Goal: Information Seeking & Learning: Learn about a topic

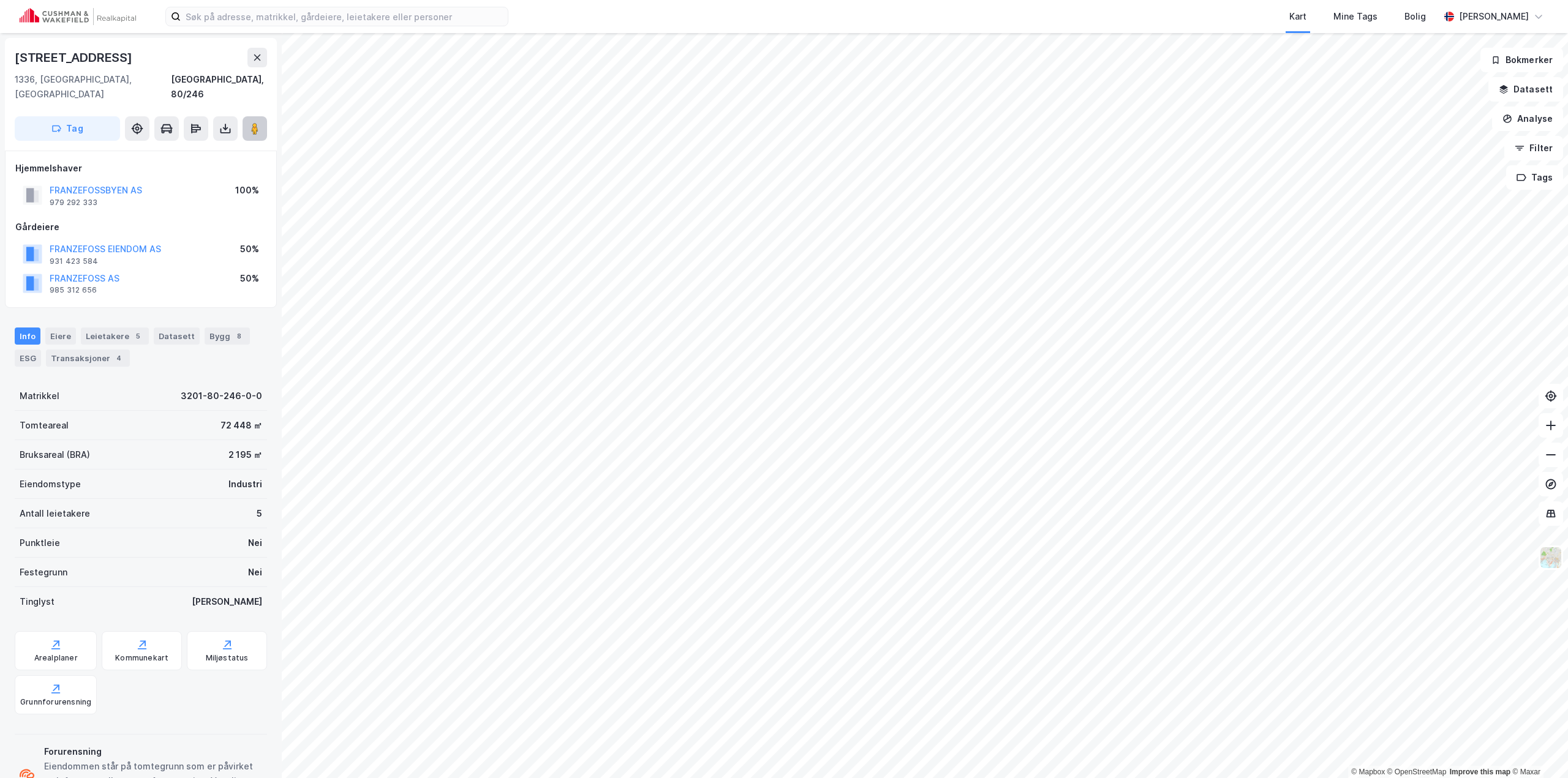
click at [259, 123] on icon at bounding box center [254, 128] width 12 height 12
click at [430, 22] on input at bounding box center [344, 16] width 327 height 18
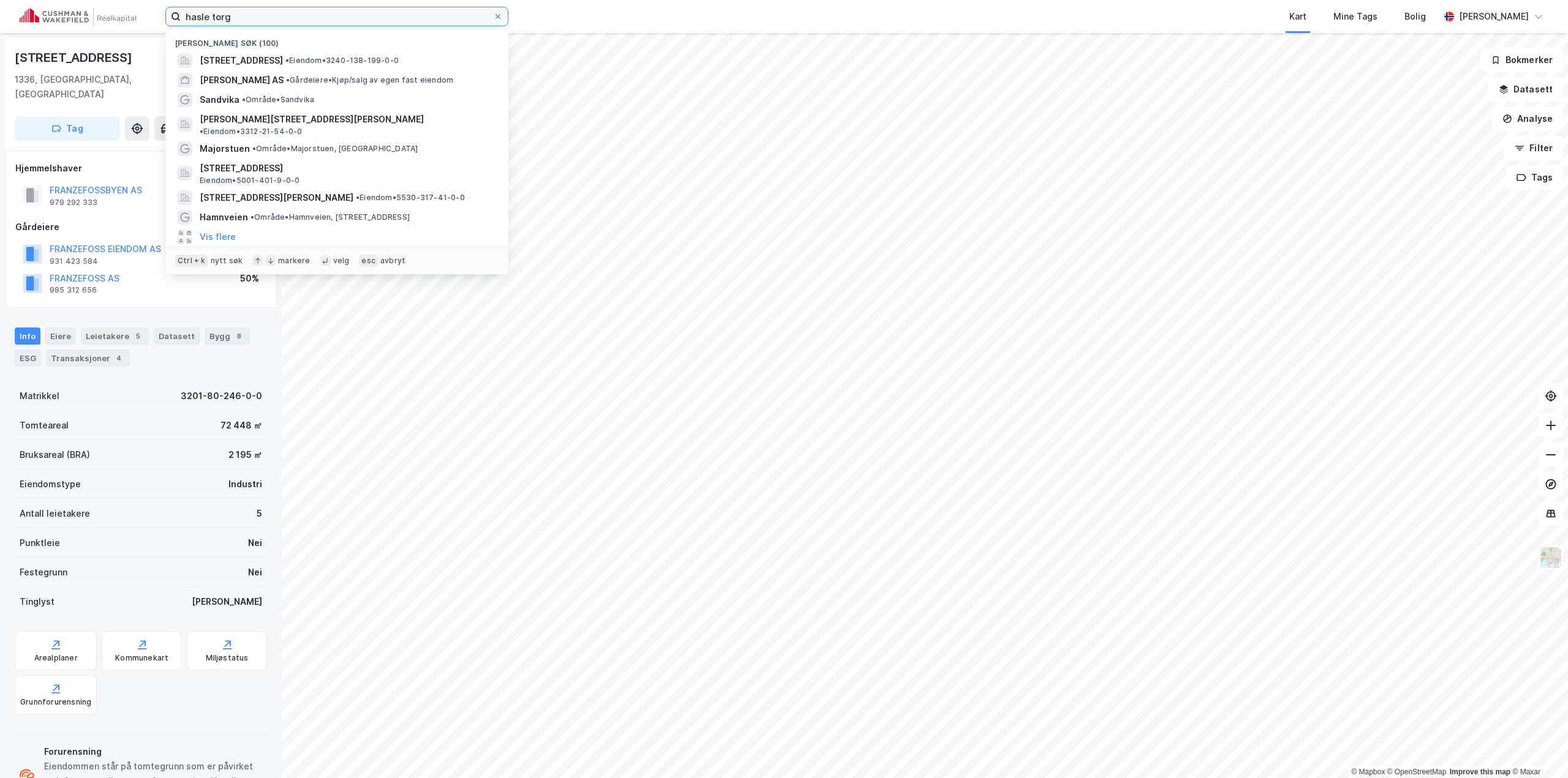
type input "hasle torg"
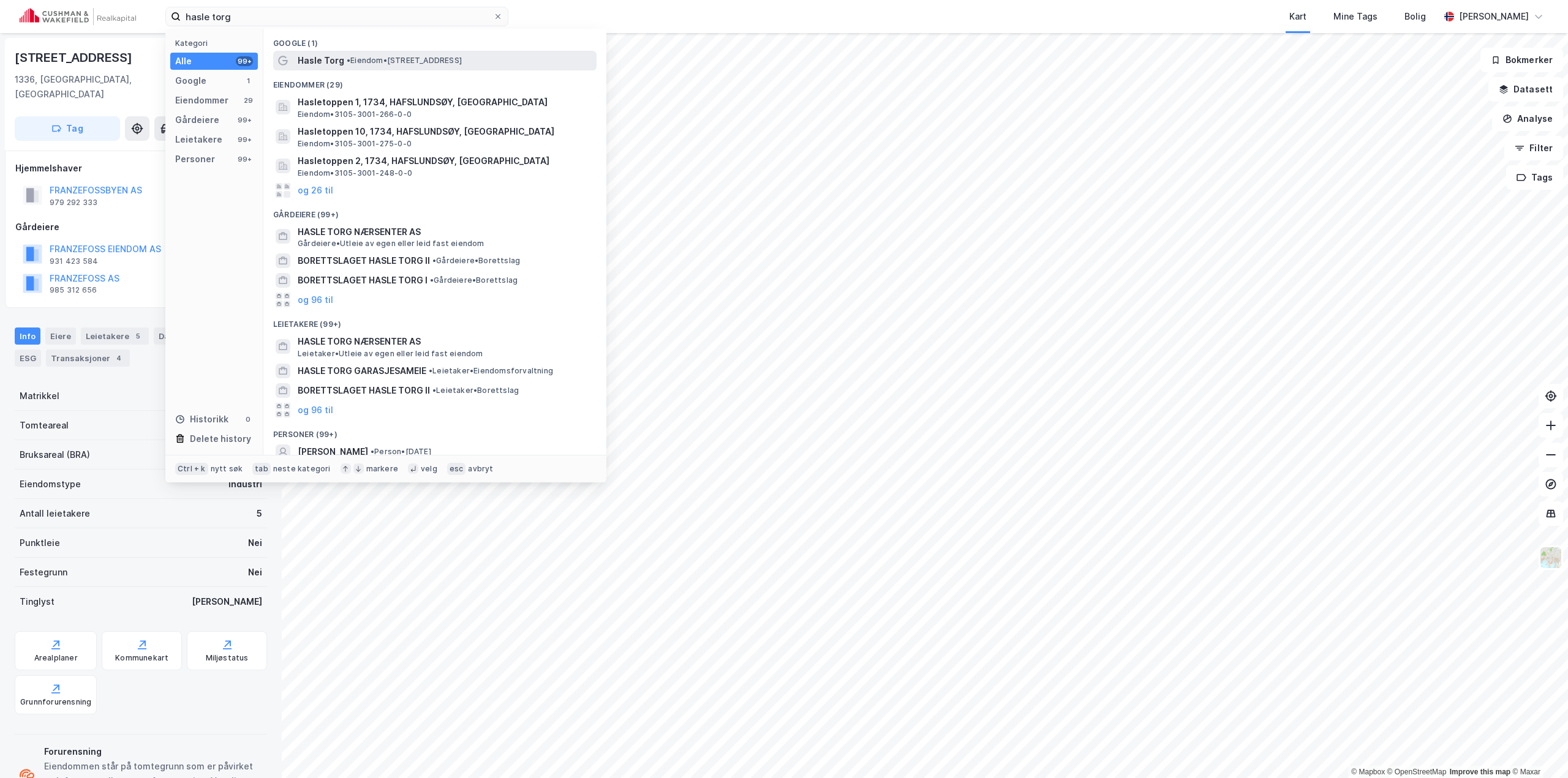
click at [384, 64] on span "• Eiendom • [STREET_ADDRESS]" at bounding box center [404, 60] width 115 height 9
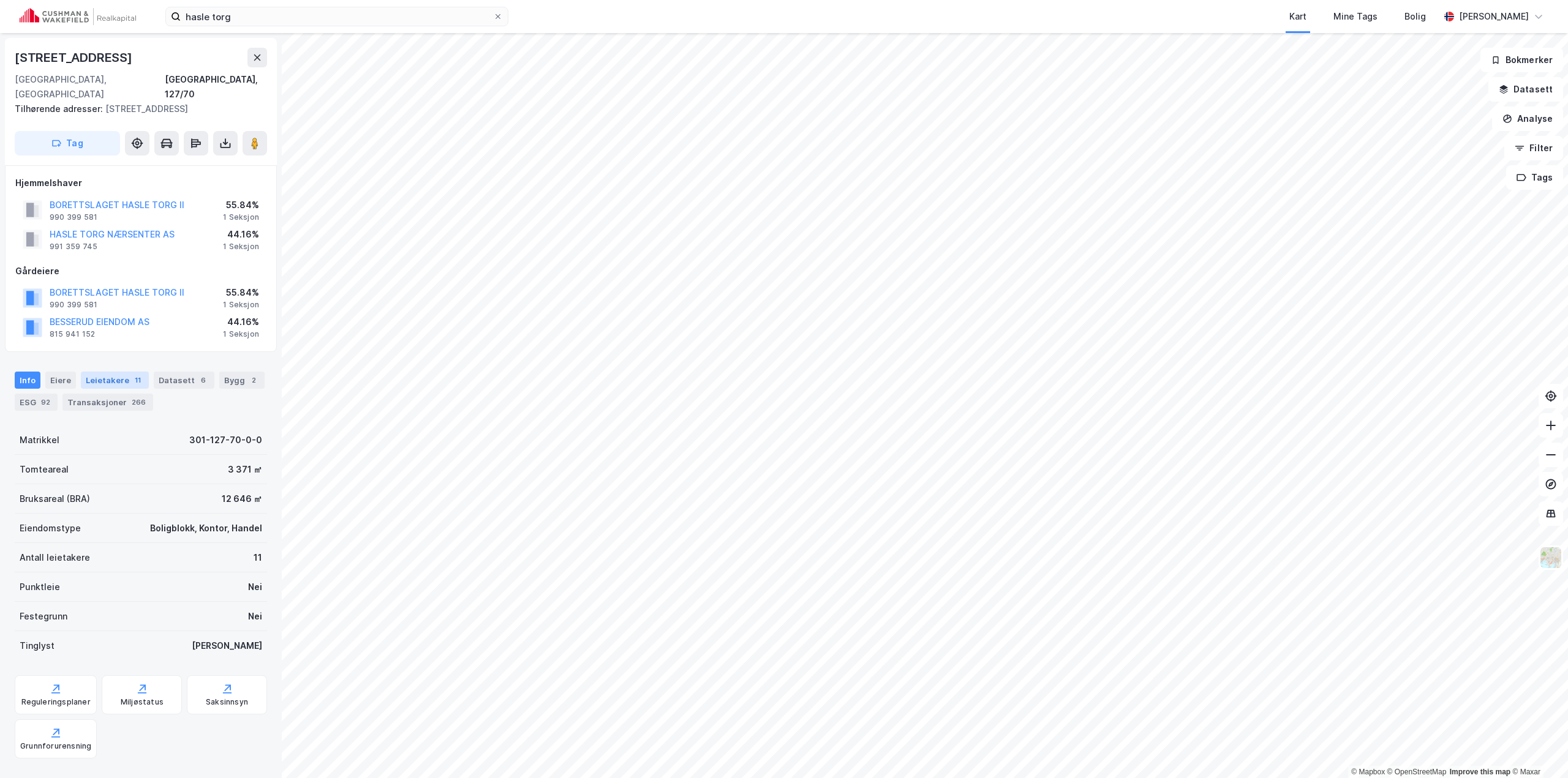
click at [90, 371] on div "Leietakere 11" at bounding box center [115, 380] width 68 height 17
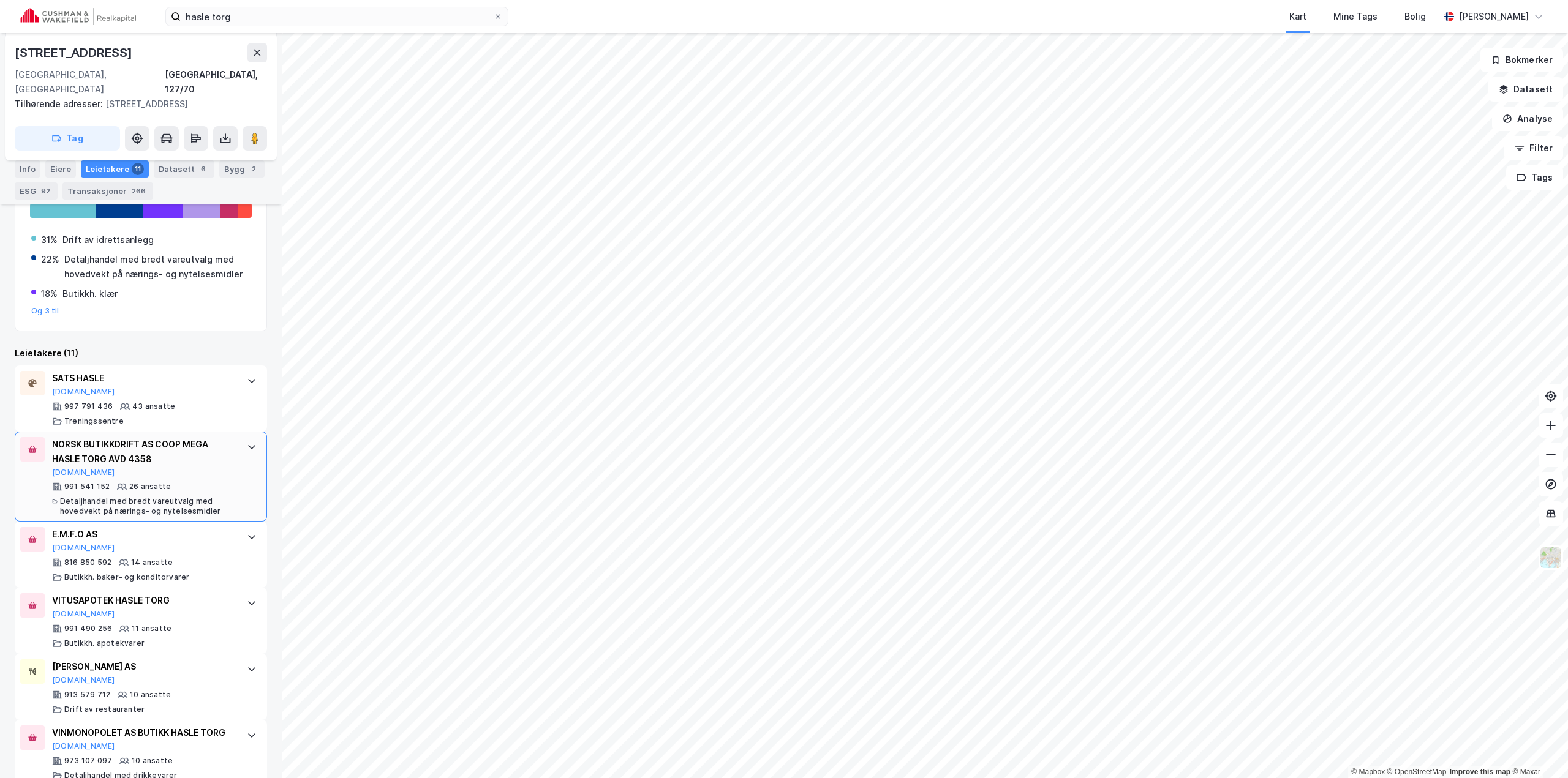
scroll to position [306, 0]
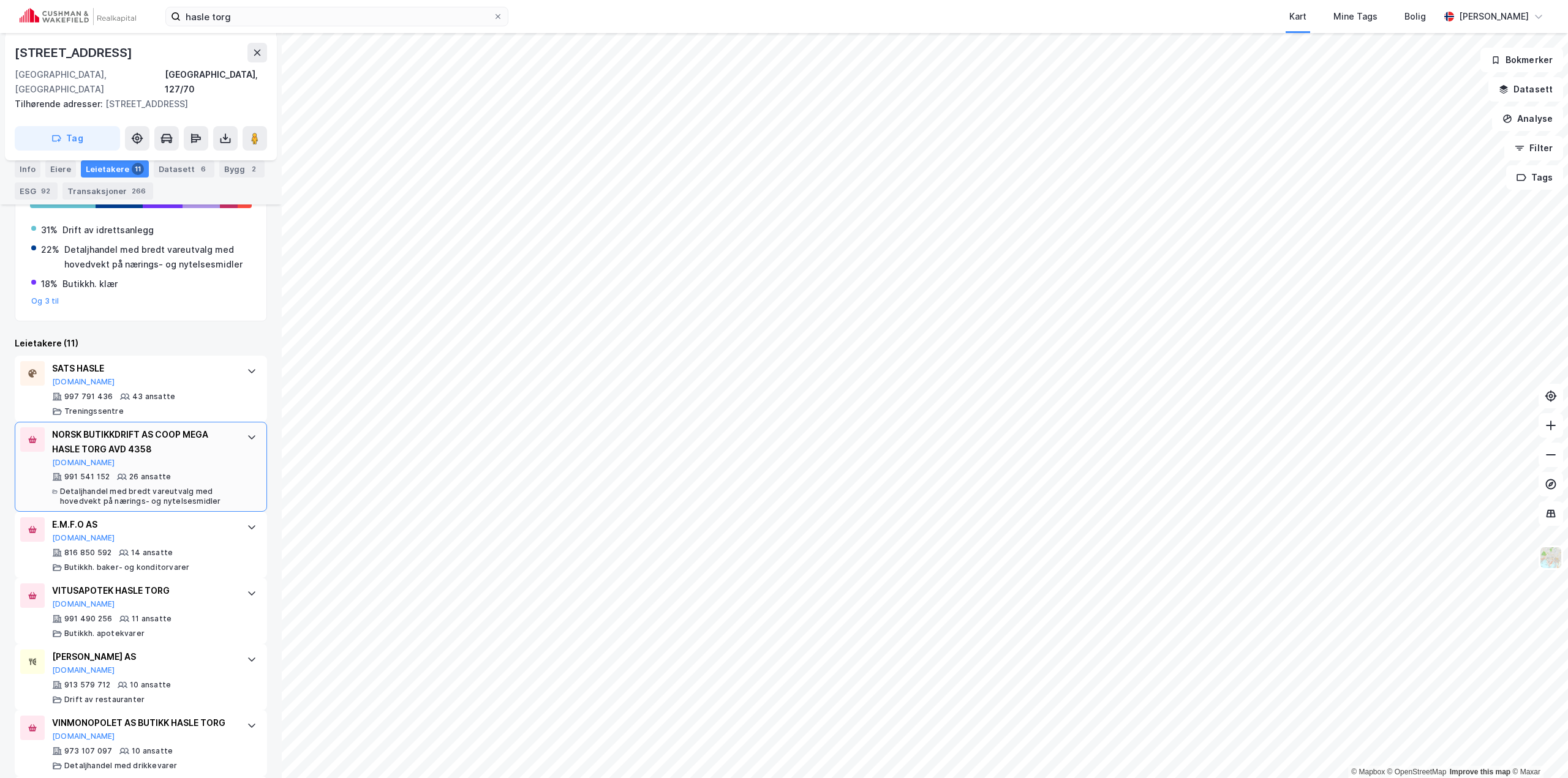
click at [179, 472] on div "991 541 152 26 ansatte Detaljhandel med bredt vareutvalg med hovedvekt på nærin…" at bounding box center [143, 489] width 182 height 34
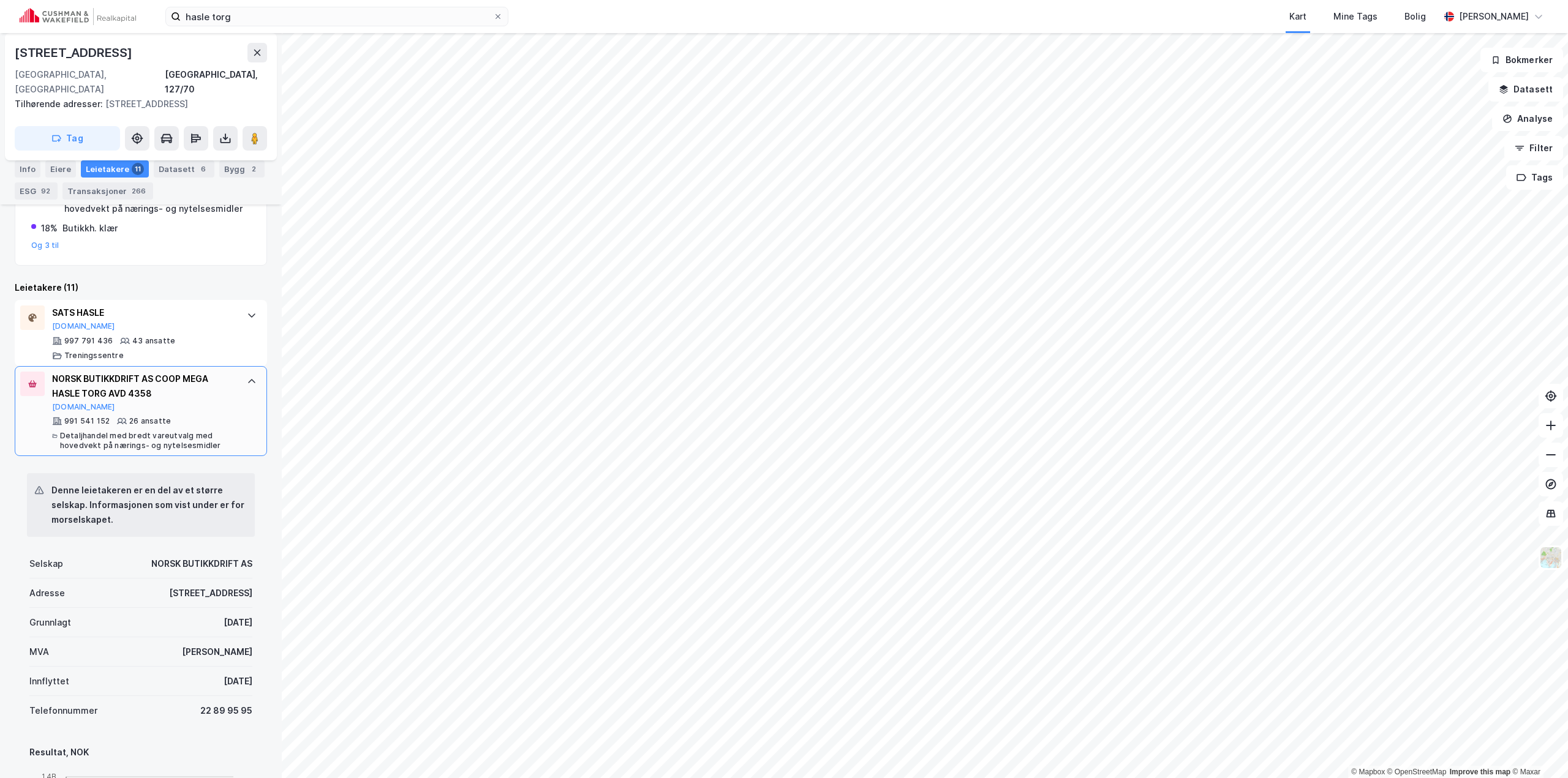
scroll to position [428, 0]
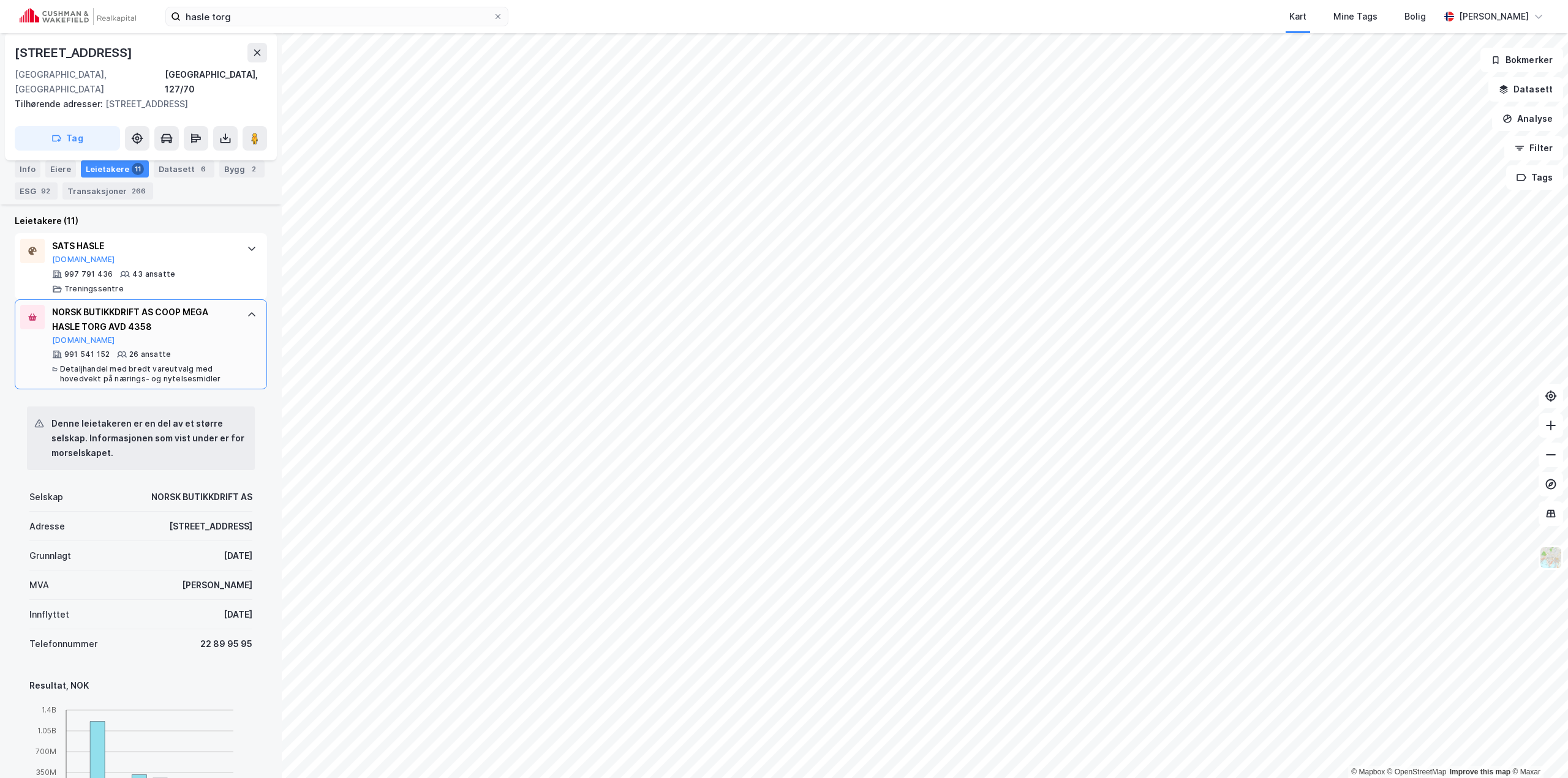
click at [178, 350] on div "991 541 152 26 ansatte Detaljhandel med bredt vareutvalg med hovedvekt på nærin…" at bounding box center [143, 367] width 182 height 34
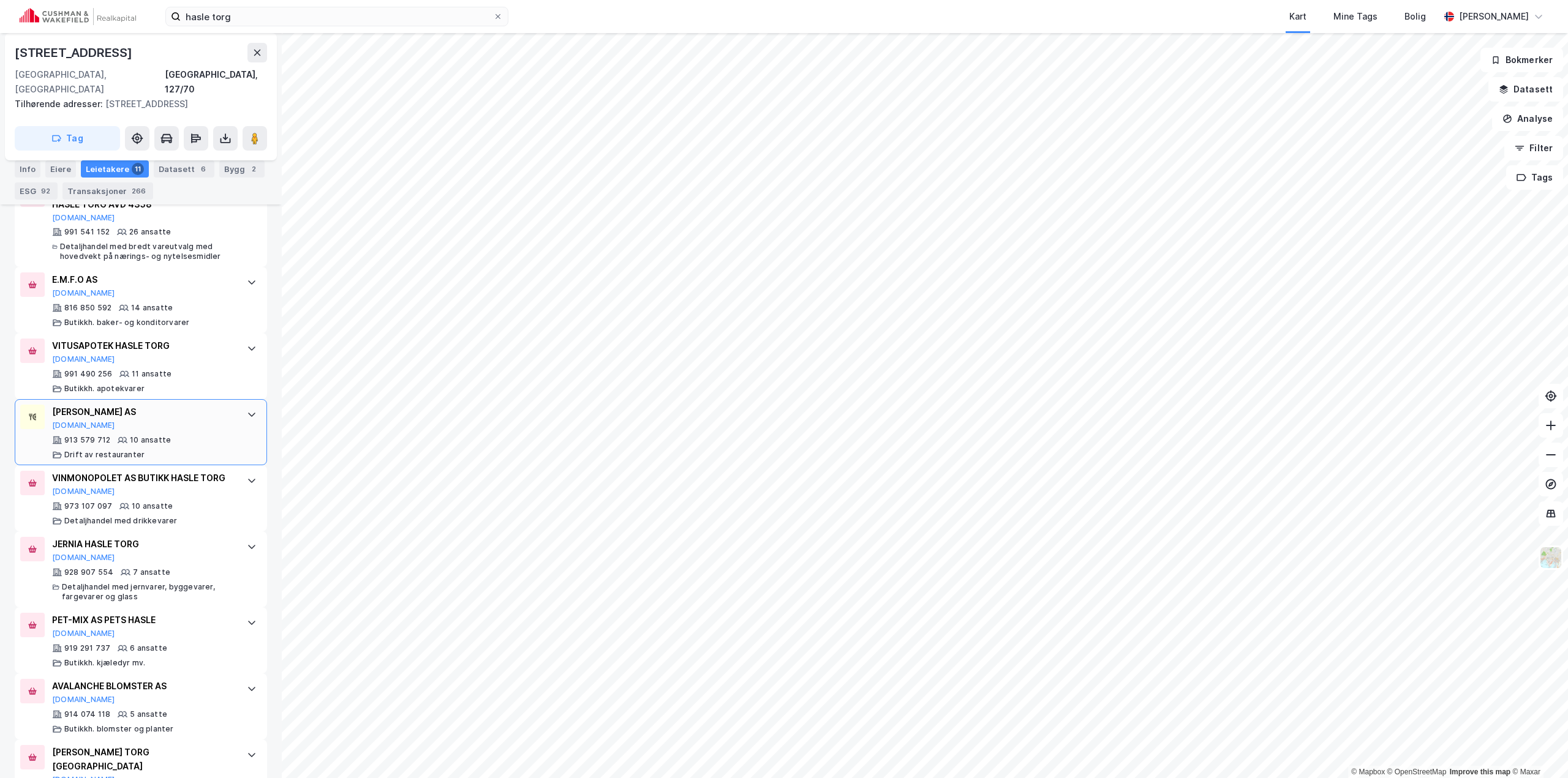
scroll to position [660, 0]
